Goal: Task Accomplishment & Management: Manage account settings

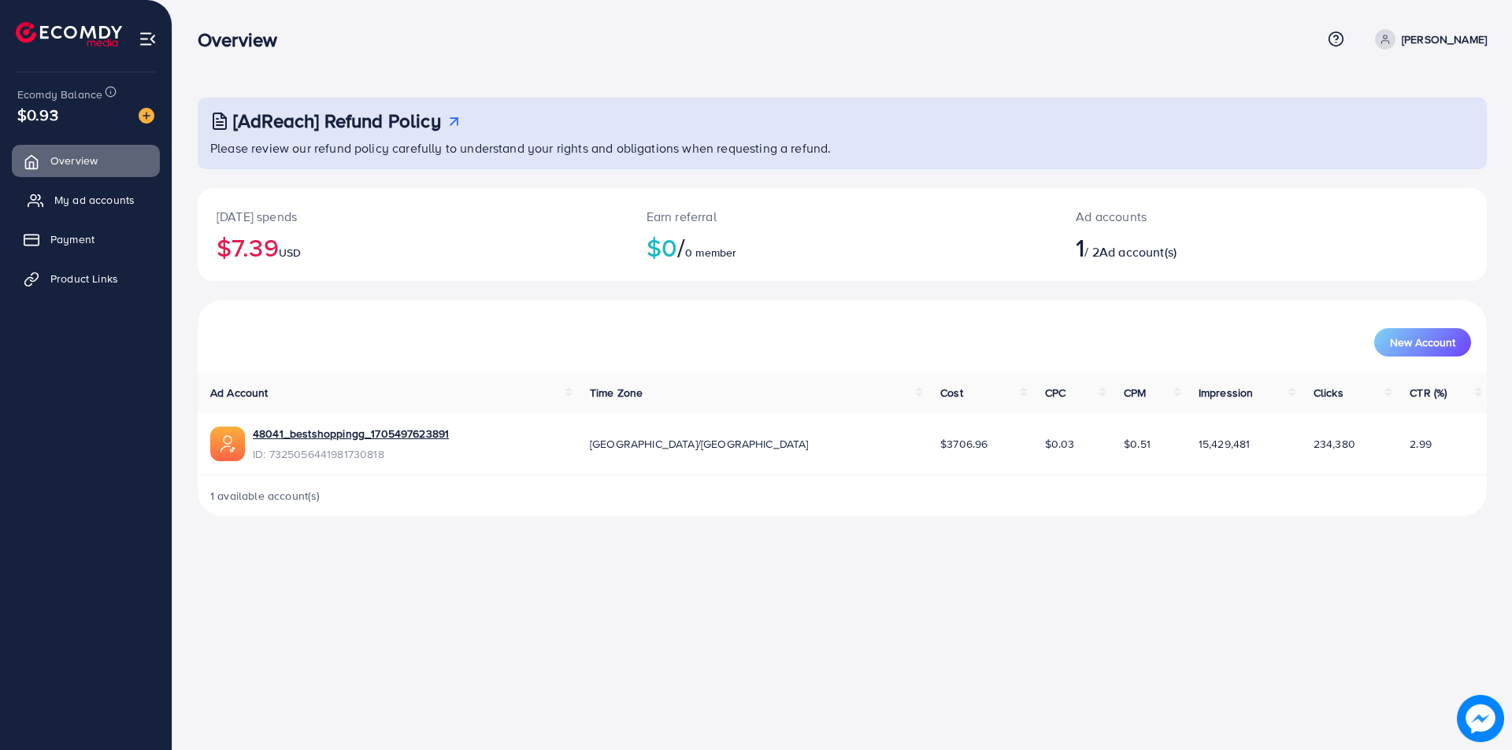
click at [67, 201] on span "My ad accounts" at bounding box center [94, 200] width 80 height 16
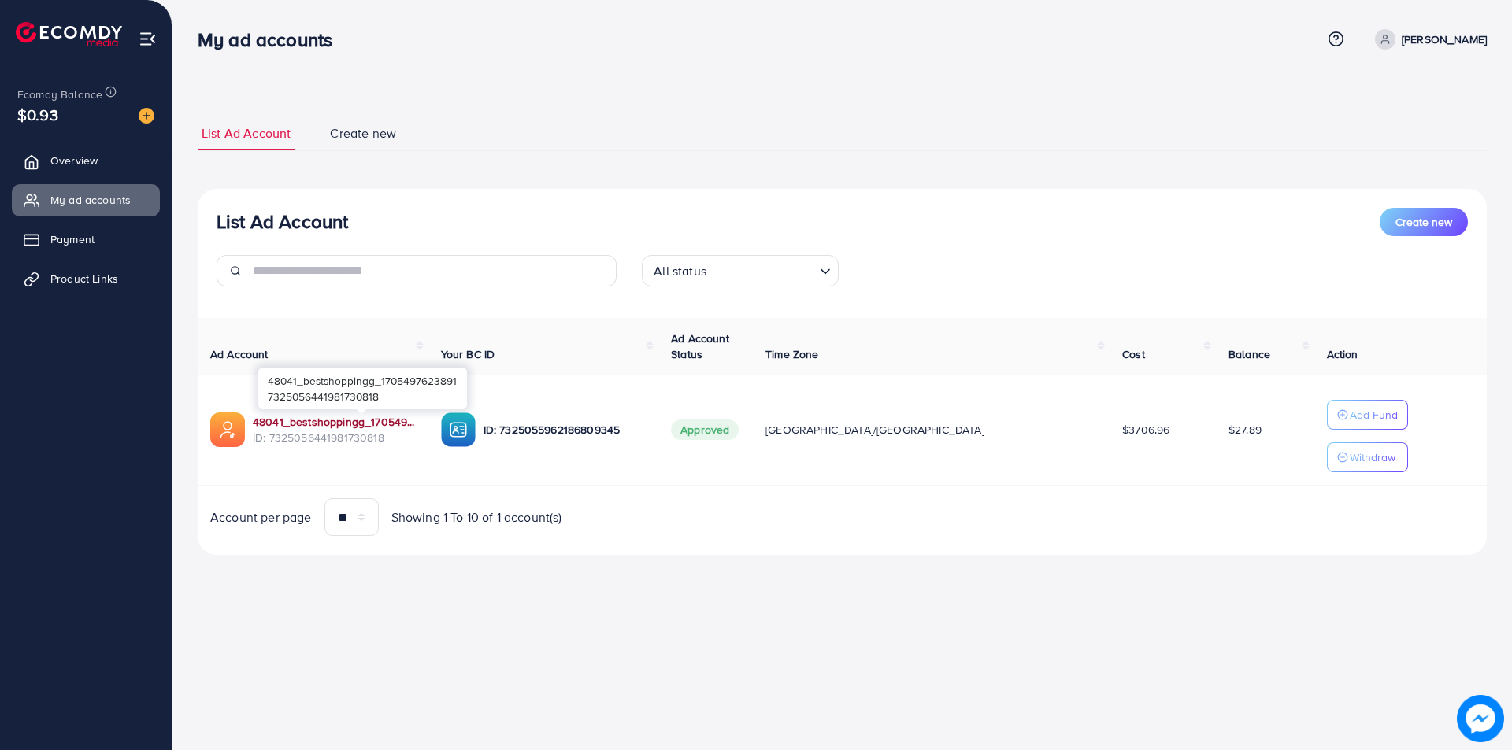
click at [335, 423] on link "48041_bestshoppingg_1705497623891" at bounding box center [334, 422] width 163 height 16
click at [106, 150] on link "Overview" at bounding box center [86, 160] width 148 height 31
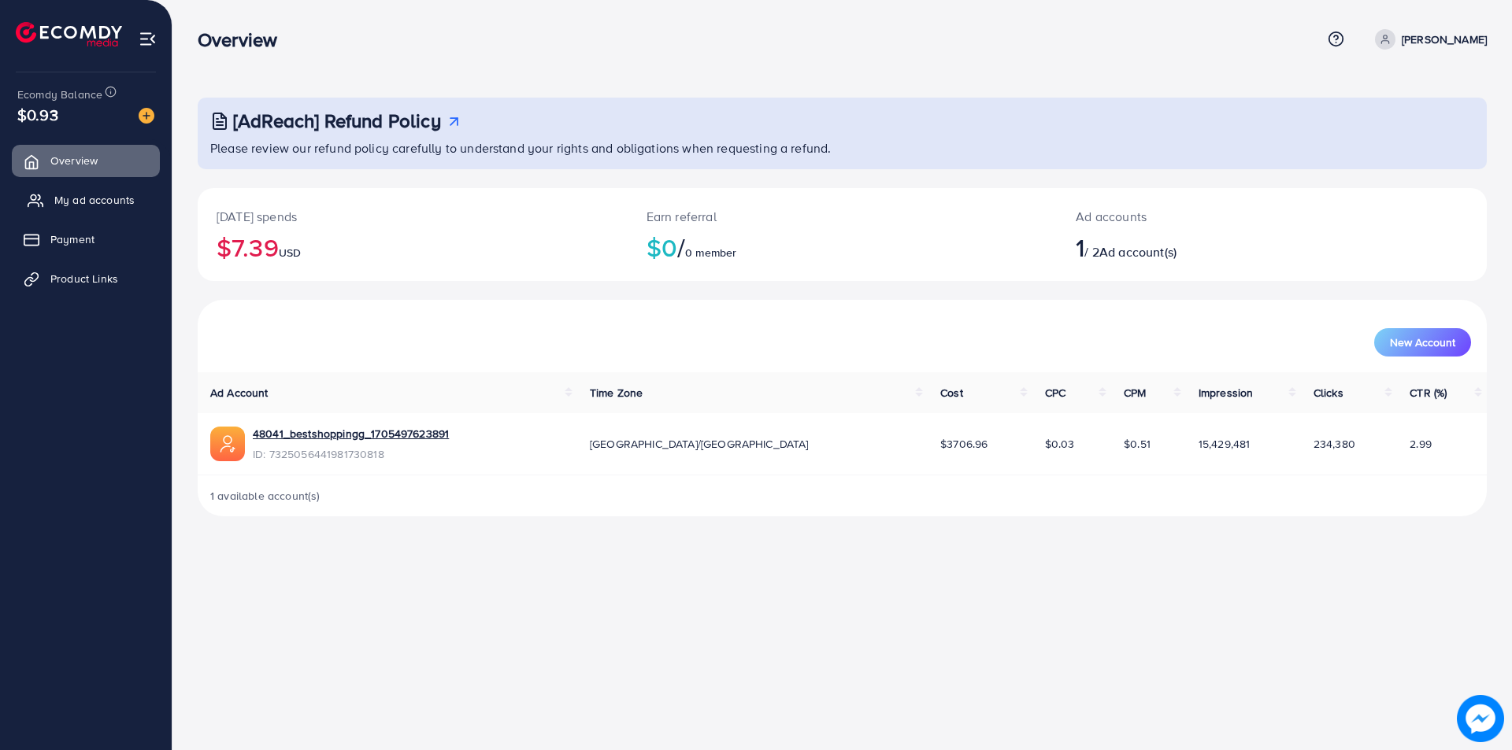
click at [65, 197] on span "My ad accounts" at bounding box center [94, 200] width 80 height 16
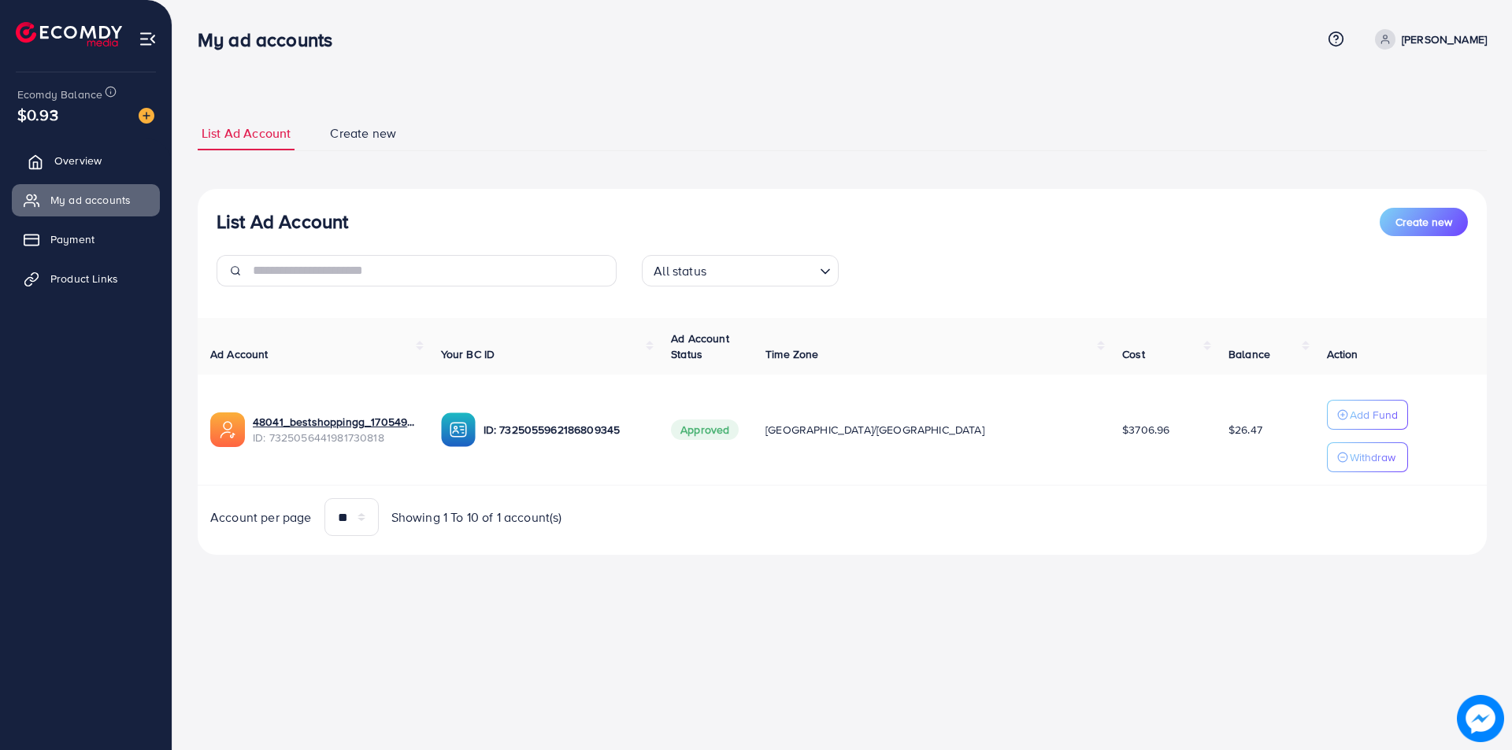
click at [68, 168] on span "Overview" at bounding box center [77, 161] width 47 height 16
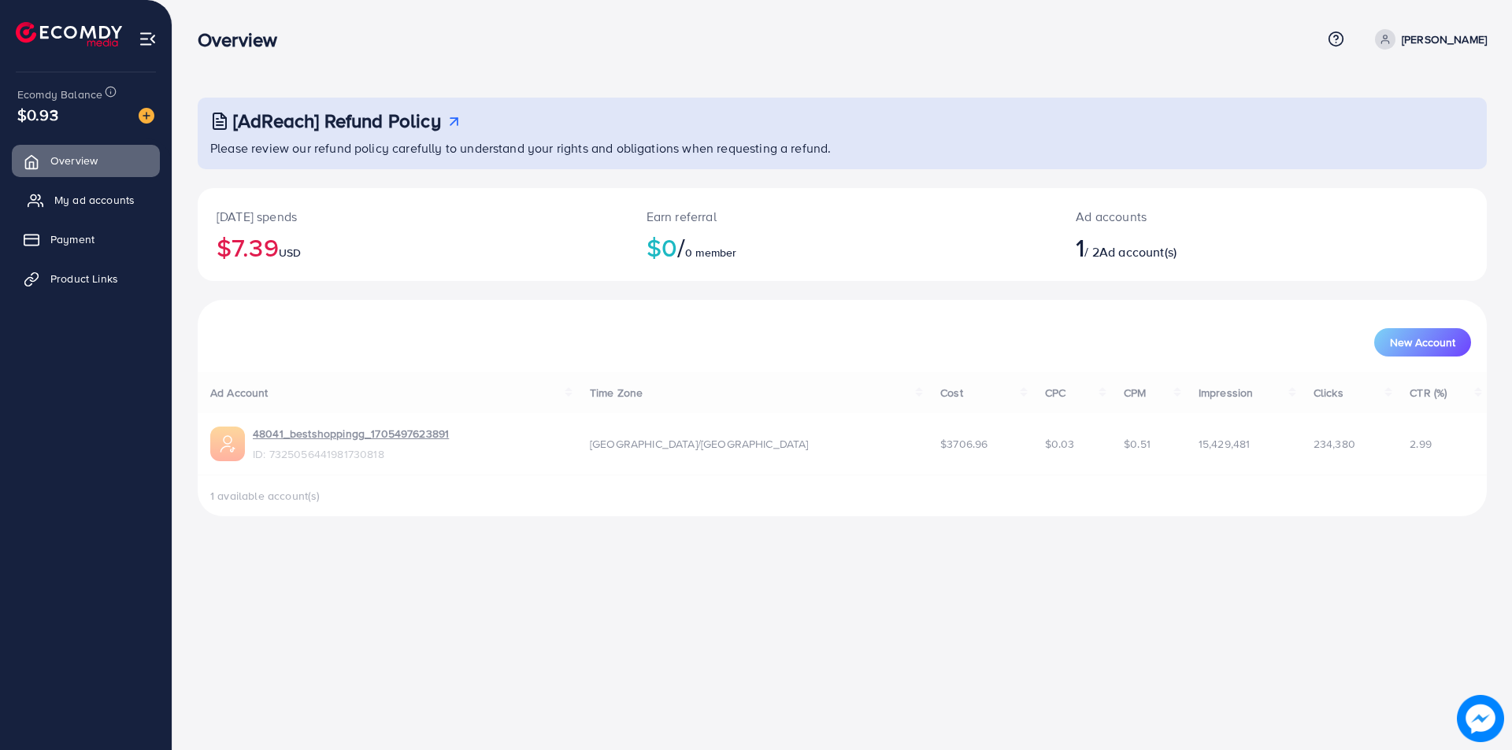
click at [68, 191] on link "My ad accounts" at bounding box center [86, 199] width 148 height 31
